Goal: Information Seeking & Learning: Check status

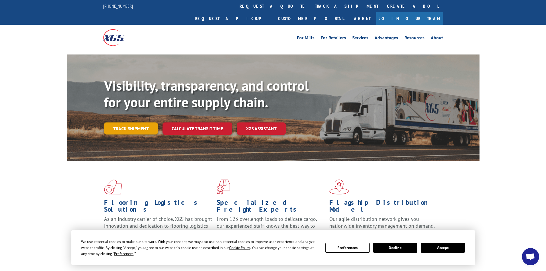
click at [135, 122] on link "Track shipment" at bounding box center [131, 128] width 54 height 12
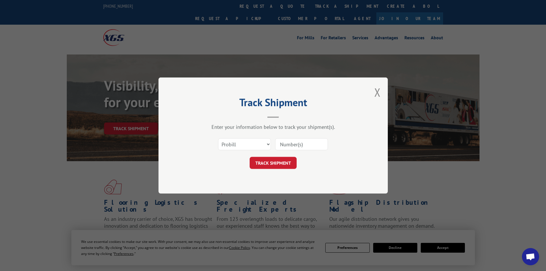
click at [309, 144] on input at bounding box center [301, 144] width 53 height 12
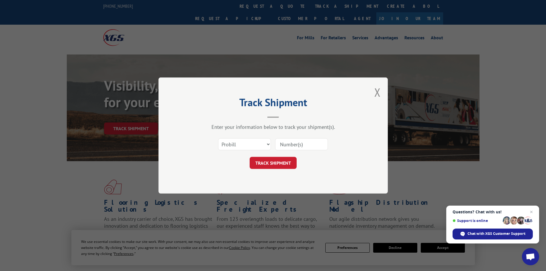
paste input "17595033"
type input "17595033"
click at [260, 162] on button "TRACK SHIPMENT" at bounding box center [273, 163] width 47 height 12
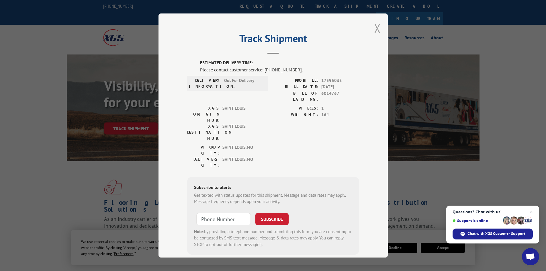
click at [374, 27] on button "Close modal" at bounding box center [377, 28] width 6 height 15
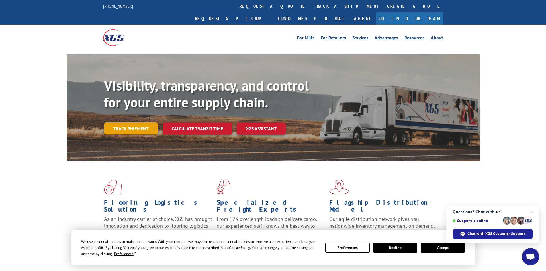
click at [137, 122] on link "Track shipment" at bounding box center [131, 128] width 54 height 12
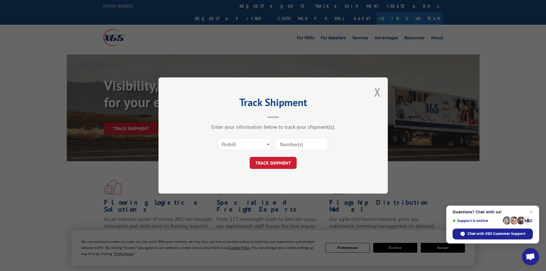
click at [295, 143] on input at bounding box center [301, 144] width 53 height 12
paste input "17467543"
type input "17467543"
click at [267, 164] on button "TRACK SHIPMENT" at bounding box center [273, 163] width 47 height 12
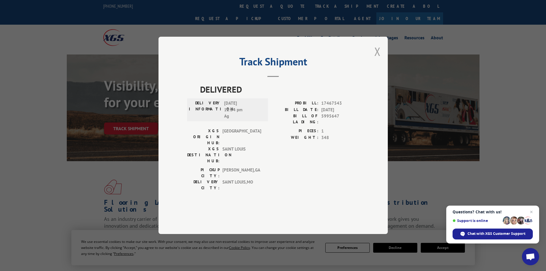
click at [378, 59] on button "Close modal" at bounding box center [377, 51] width 6 height 15
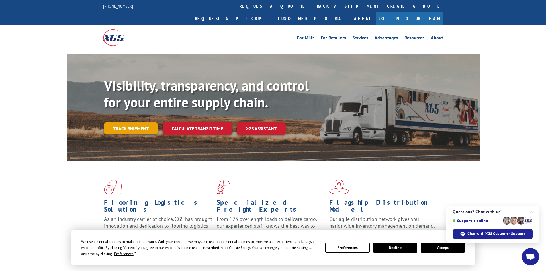
click at [135, 122] on link "Track shipment" at bounding box center [131, 128] width 54 height 12
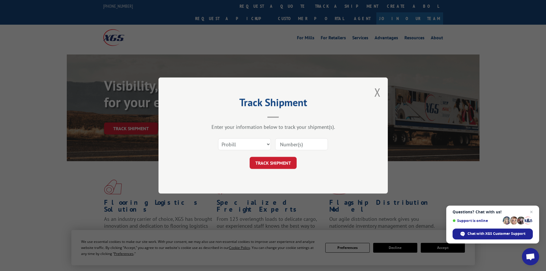
click at [307, 145] on input at bounding box center [301, 144] width 53 height 12
paste input "17520762"
type input "17520762"
click at [263, 164] on button "TRACK SHIPMENT" at bounding box center [273, 163] width 47 height 12
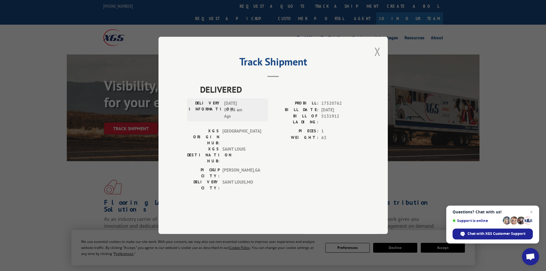
click at [380, 59] on button "Close modal" at bounding box center [377, 51] width 6 height 15
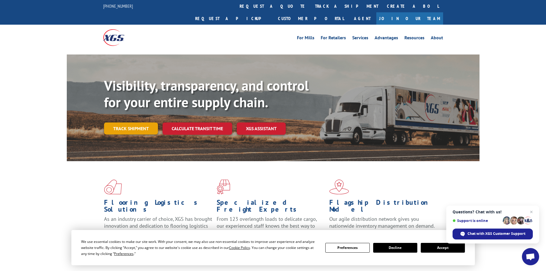
click at [130, 122] on link "Track shipment" at bounding box center [131, 128] width 54 height 12
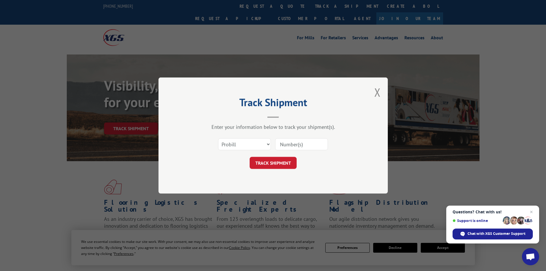
click at [282, 142] on input at bounding box center [301, 144] width 53 height 12
paste input "17595033"
type input "17595033"
click at [278, 160] on button "TRACK SHIPMENT" at bounding box center [273, 163] width 47 height 12
